Goal: Transaction & Acquisition: Purchase product/service

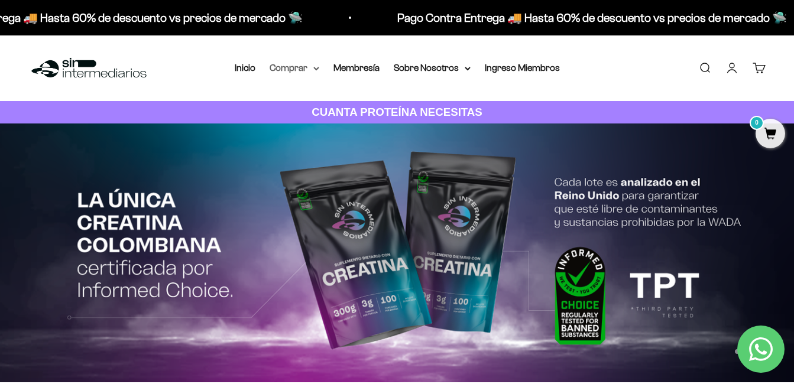
click at [318, 67] on icon at bounding box center [316, 69] width 6 height 4
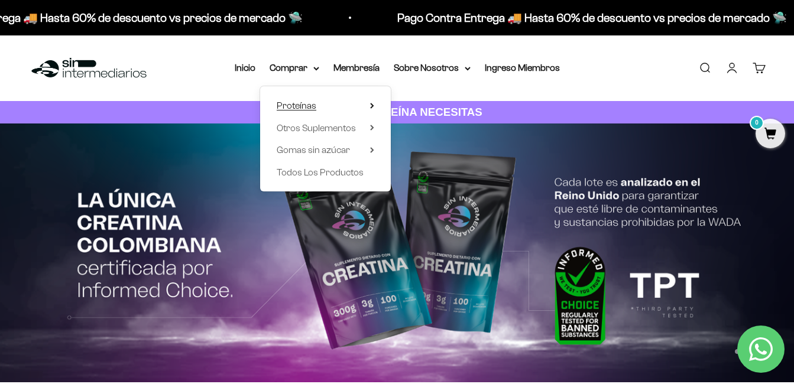
click at [371, 103] on icon at bounding box center [372, 106] width 4 height 6
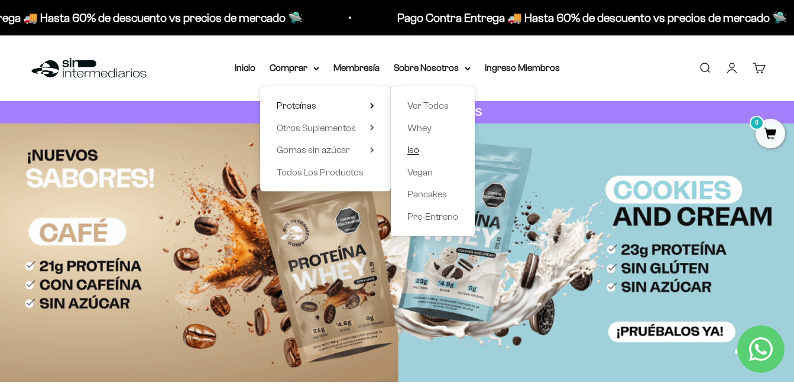
click at [419, 153] on span "Iso" at bounding box center [413, 150] width 12 height 10
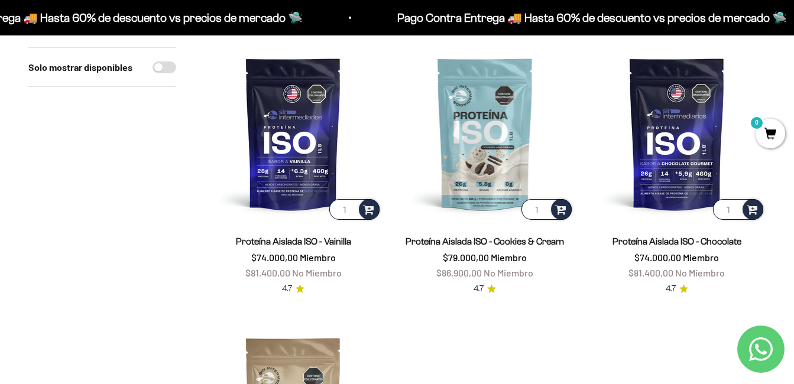
scroll to position [163, 0]
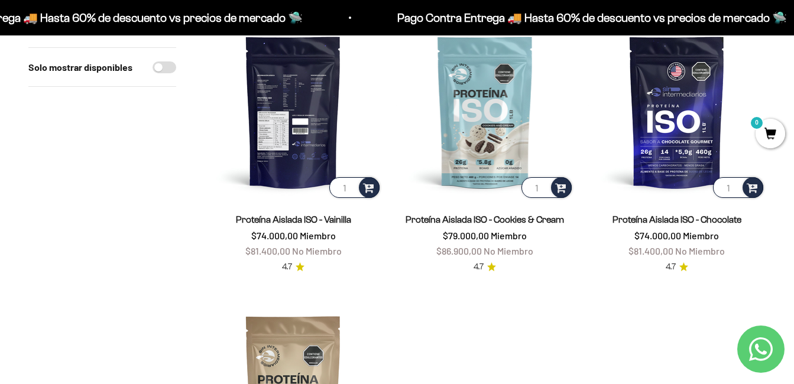
click at [286, 108] on img at bounding box center [293, 111] width 177 height 177
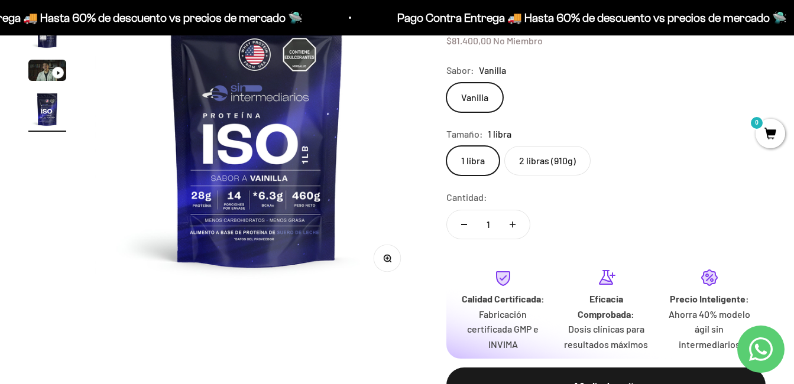
scroll to position [226, 0]
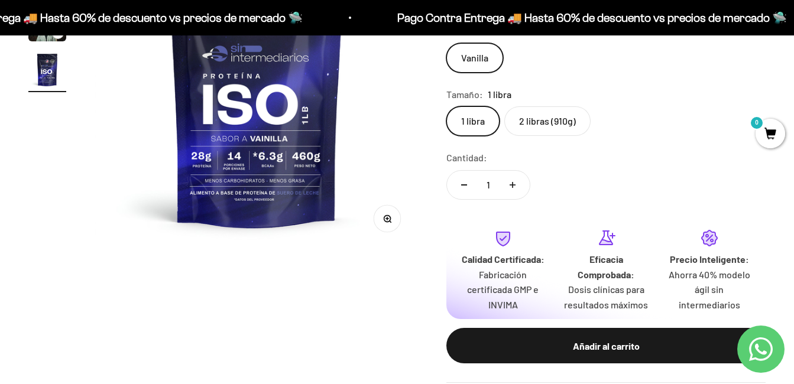
click at [540, 122] on label "2 libras (910g)" at bounding box center [547, 121] width 86 height 30
click at [446, 106] on input "2 libras (910g)" at bounding box center [446, 106] width 1 height 1
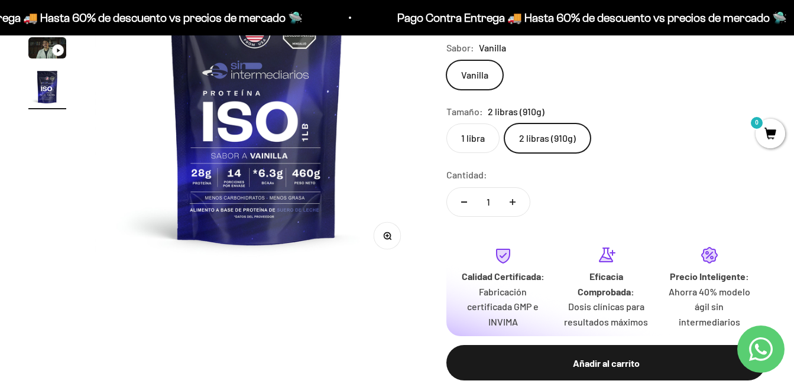
scroll to position [108, 0]
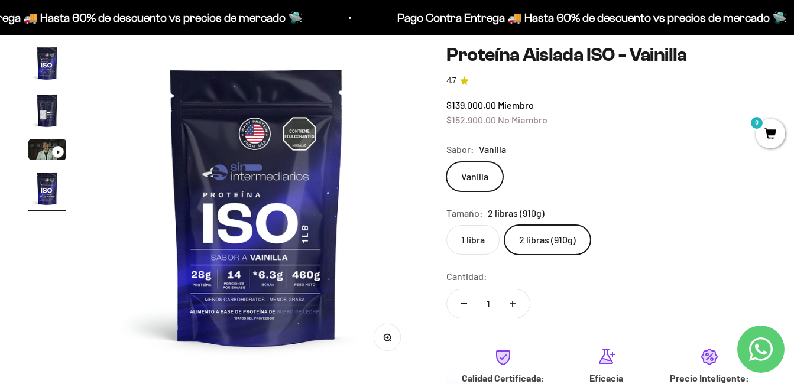
click at [471, 237] on label "1 libra" at bounding box center [472, 240] width 53 height 30
click at [446, 225] on input "1 libra" at bounding box center [446, 225] width 1 height 1
click at [555, 237] on label "2 libras (910g)" at bounding box center [547, 240] width 86 height 30
click at [446, 225] on input "2 libras (910g)" at bounding box center [446, 225] width 1 height 1
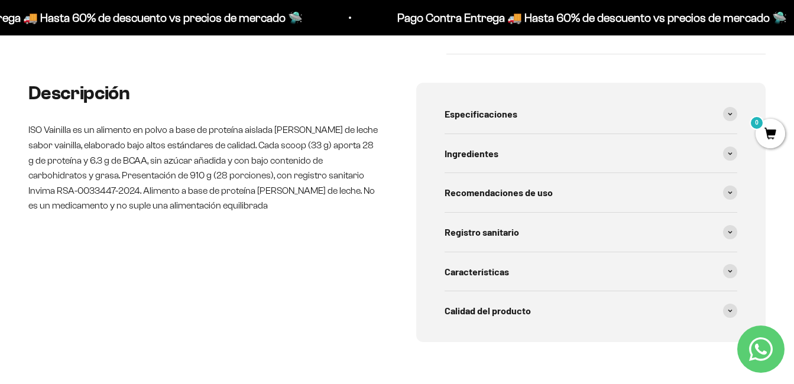
scroll to position [560, 0]
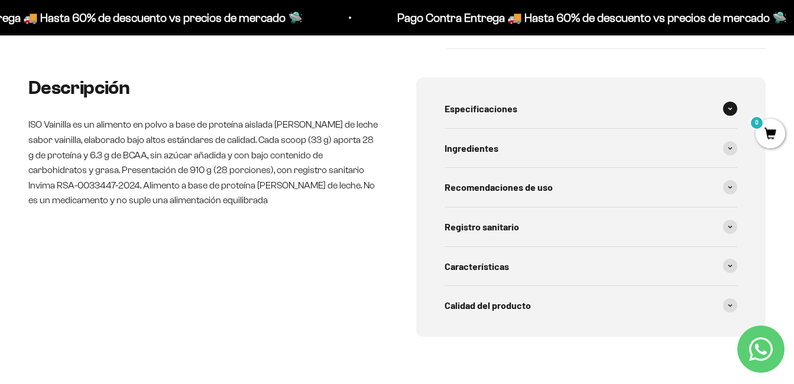
click at [728, 111] on icon at bounding box center [730, 109] width 5 height 4
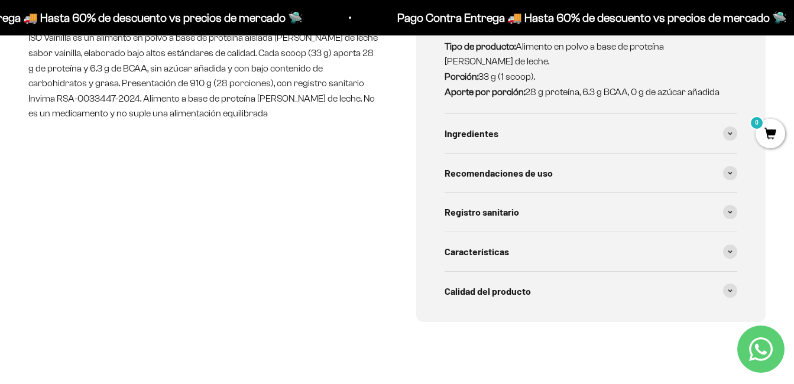
scroll to position [664, 0]
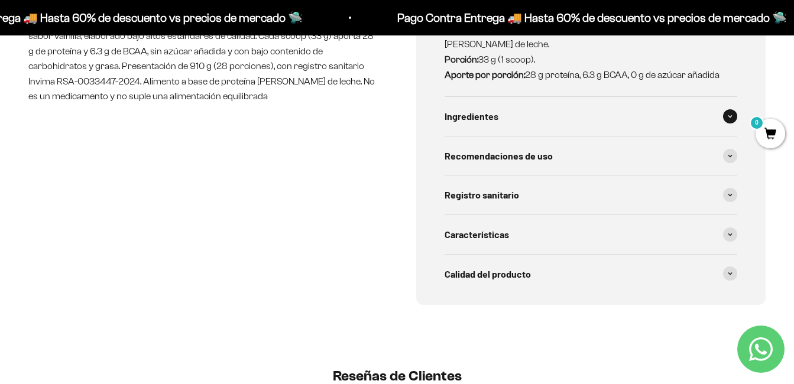
click at [729, 111] on span at bounding box center [730, 116] width 14 height 14
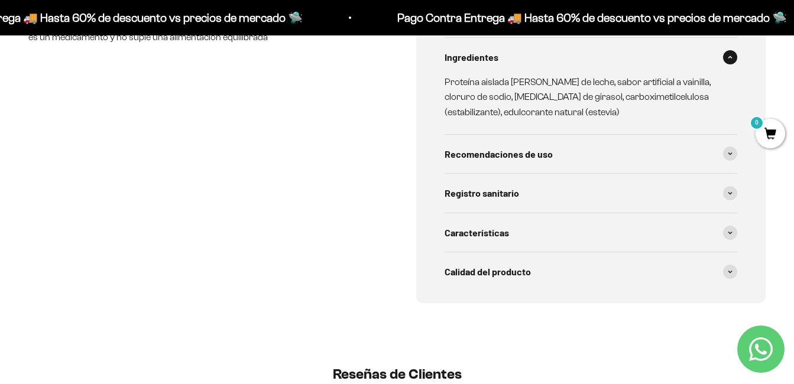
scroll to position [735, 0]
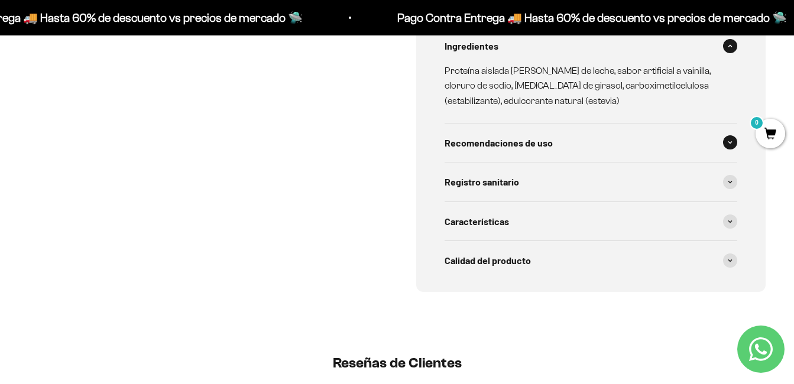
click at [730, 142] on icon at bounding box center [730, 143] width 4 height 2
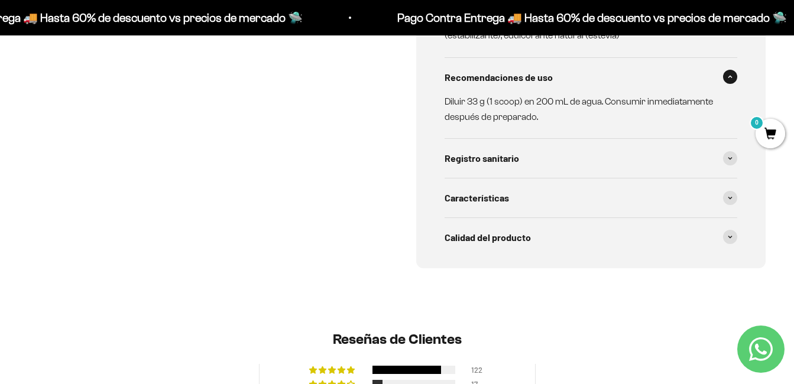
scroll to position [884, 0]
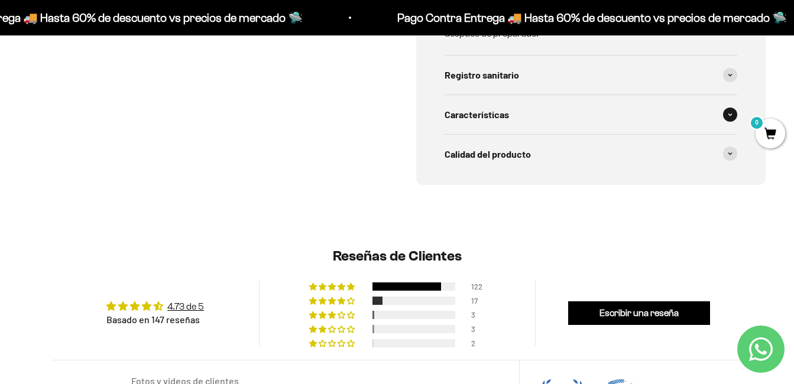
click at [731, 113] on icon at bounding box center [730, 115] width 5 height 4
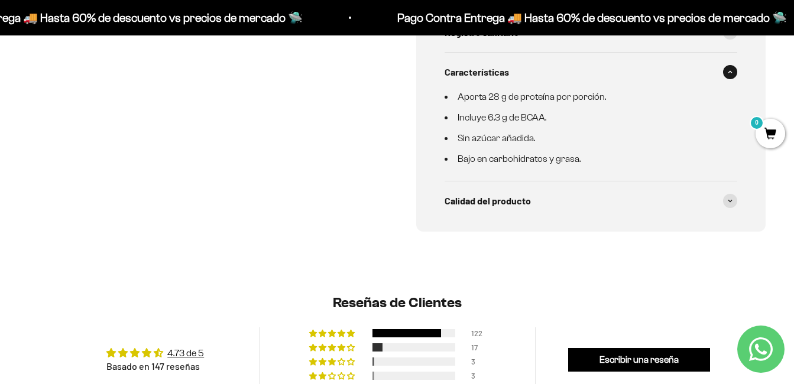
scroll to position [981, 0]
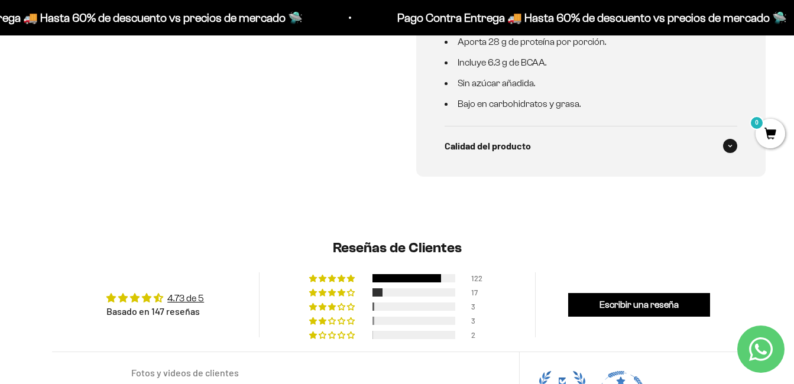
click at [734, 149] on span at bounding box center [730, 146] width 14 height 14
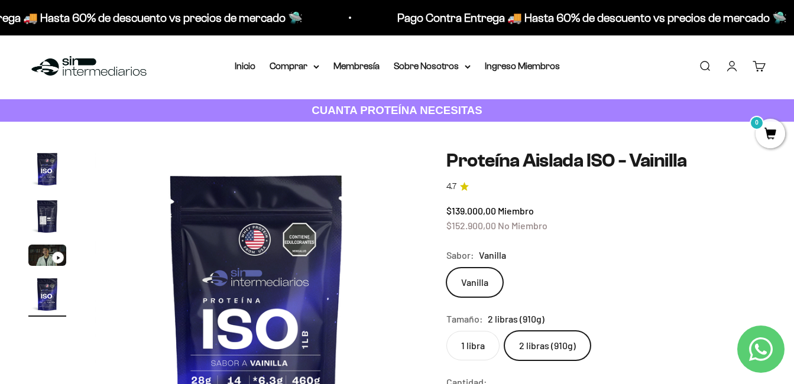
scroll to position [0, 0]
